Goal: Task Accomplishment & Management: Understand process/instructions

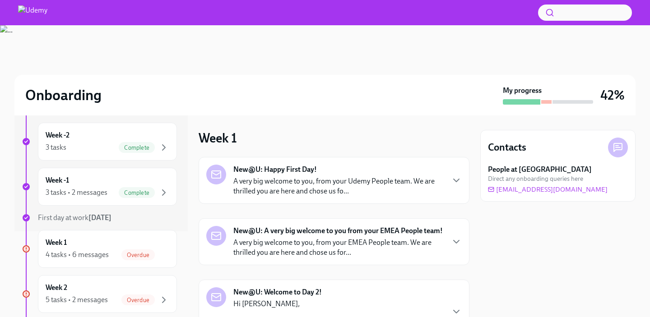
scroll to position [119, 0]
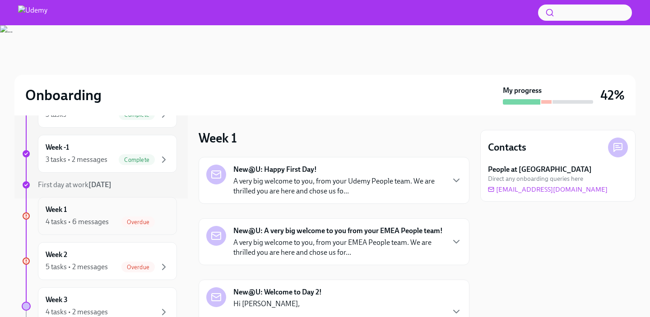
click at [141, 217] on div "Overdue" at bounding box center [137, 222] width 33 height 11
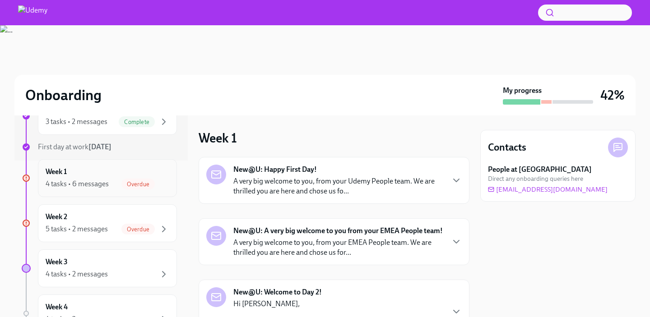
scroll to position [169, 0]
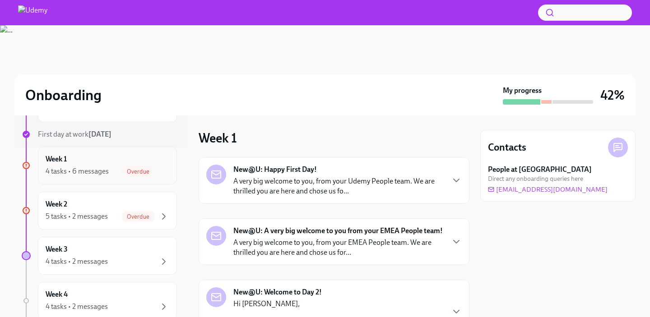
click at [141, 217] on span "Overdue" at bounding box center [137, 216] width 33 height 7
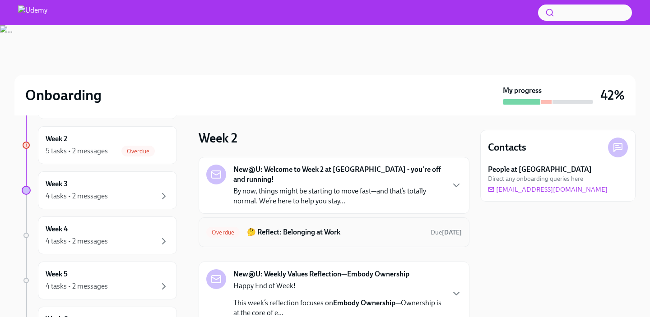
scroll to position [89, 0]
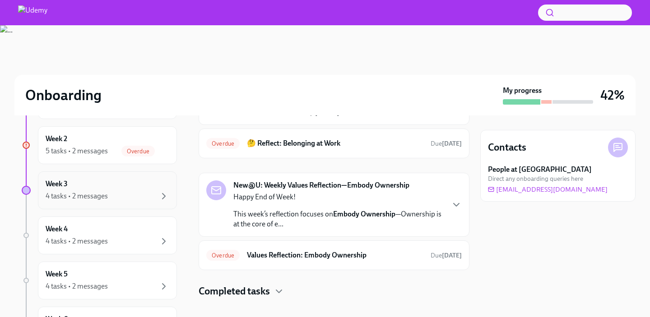
click at [129, 188] on div "Week 3 4 tasks • 2 messages" at bounding box center [108, 190] width 124 height 23
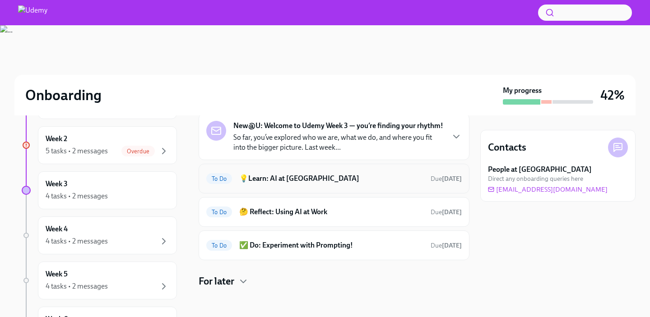
click at [298, 173] on div "To Do 💡Learn: AI at Udemy Due [DATE]" at bounding box center [333, 178] width 255 height 14
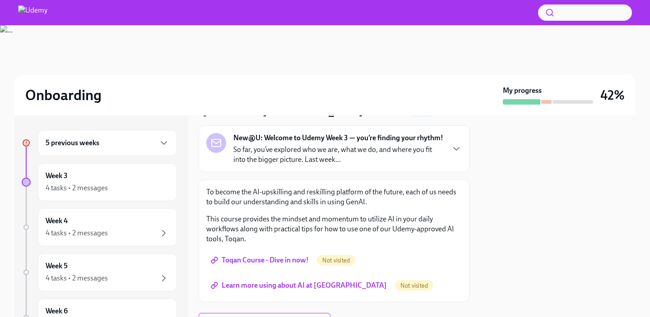
scroll to position [22, 0]
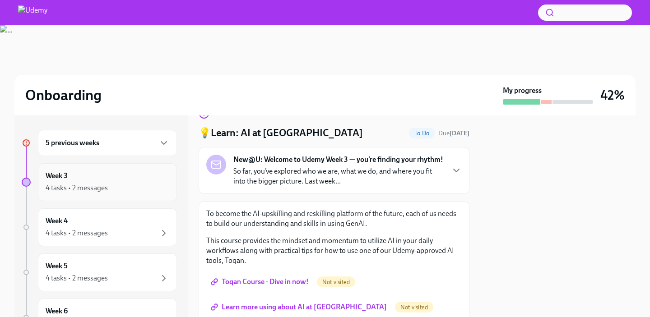
click at [118, 180] on div "Week 3 4 tasks • 2 messages" at bounding box center [108, 182] width 124 height 23
